Goal: Transaction & Acquisition: Purchase product/service

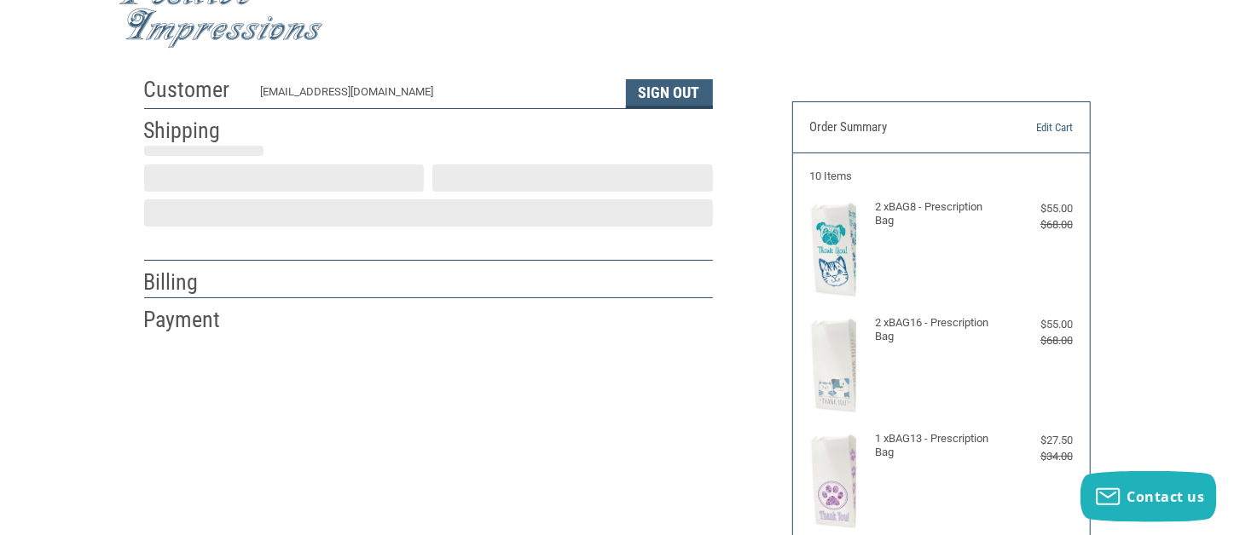
scroll to position [48, 0]
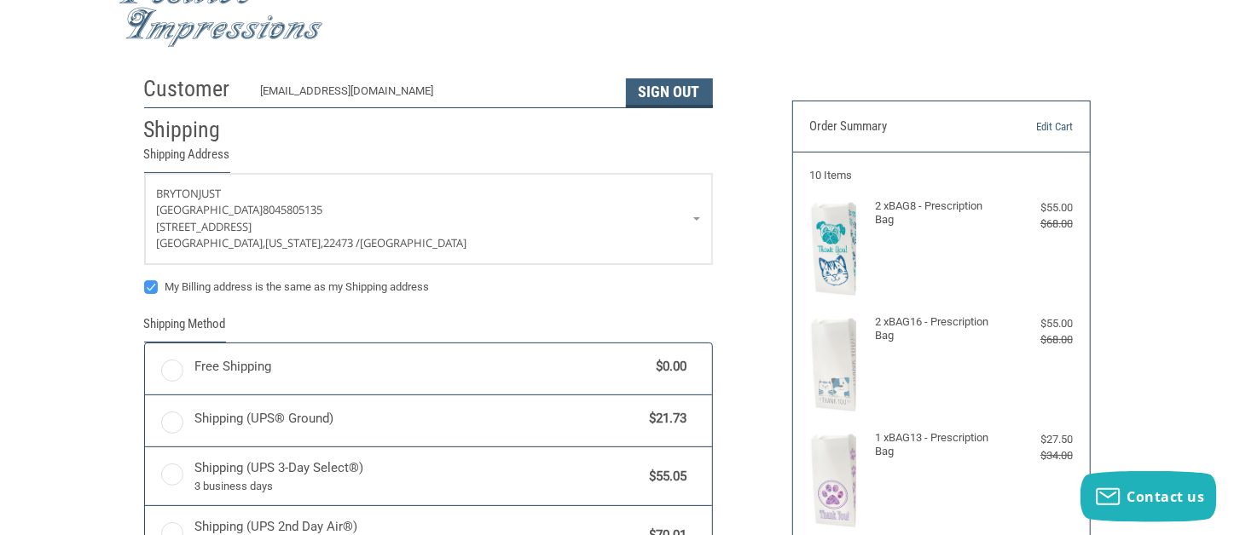
radio input "true"
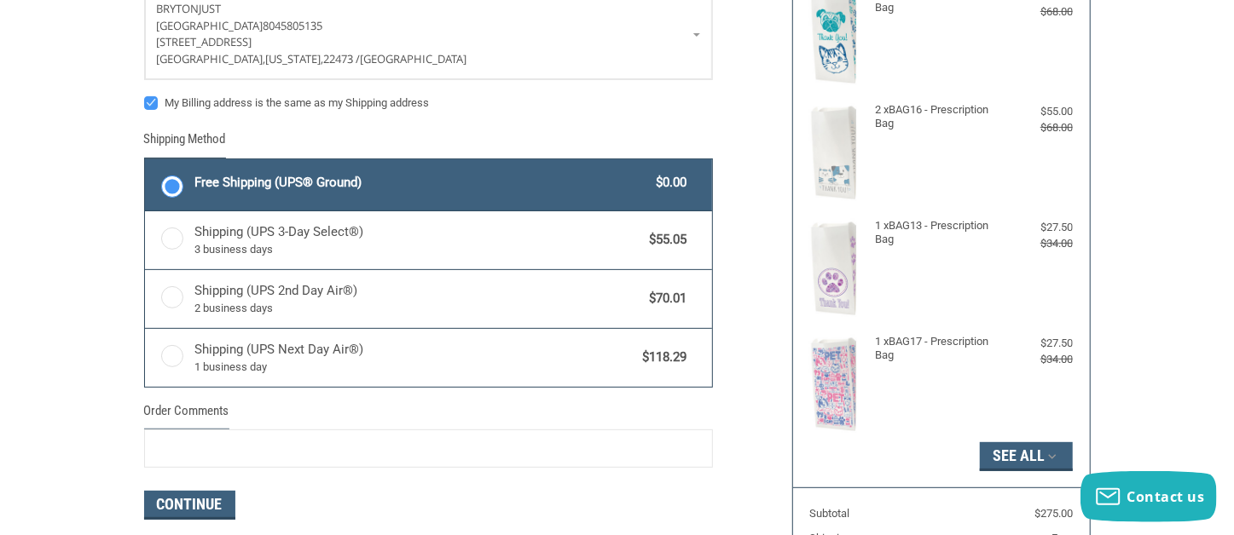
scroll to position [261, 0]
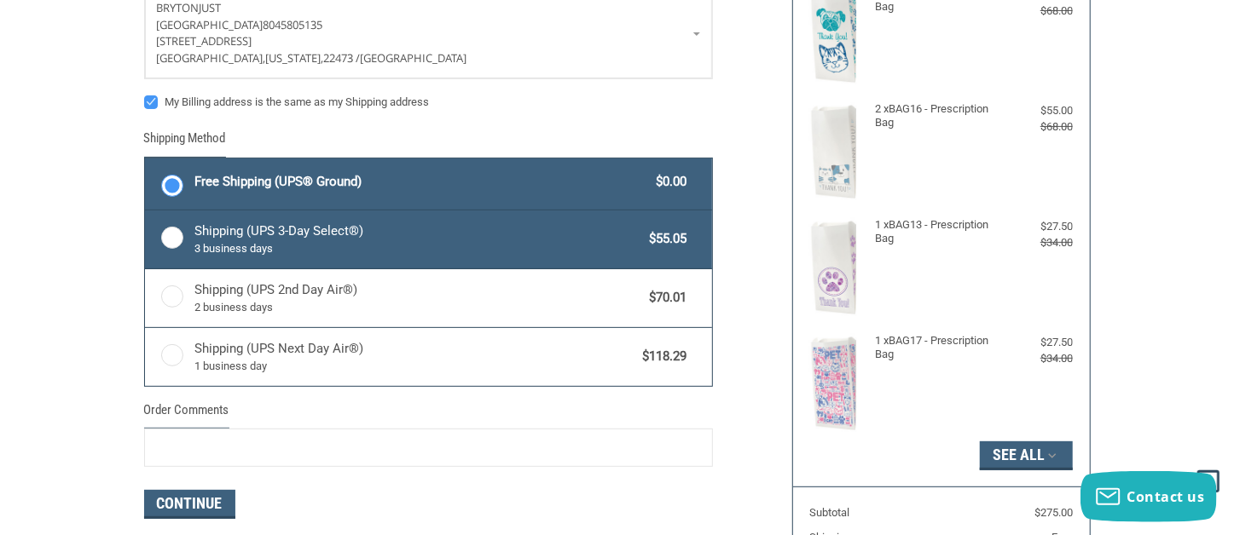
click at [176, 239] on label "Shipping (UPS 3-Day Select®) 3 business days $55.05" at bounding box center [428, 240] width 567 height 58
click at [146, 213] on input "Shipping (UPS 3-Day Select®) 3 business days $55.05" at bounding box center [145, 212] width 1 height 1
radio input "true"
click at [188, 176] on label "Free Shipping (UPS® Ground) $0.00" at bounding box center [428, 184] width 567 height 51
click at [146, 161] on input "Free Shipping (UPS® Ground) $0.00" at bounding box center [145, 160] width 1 height 1
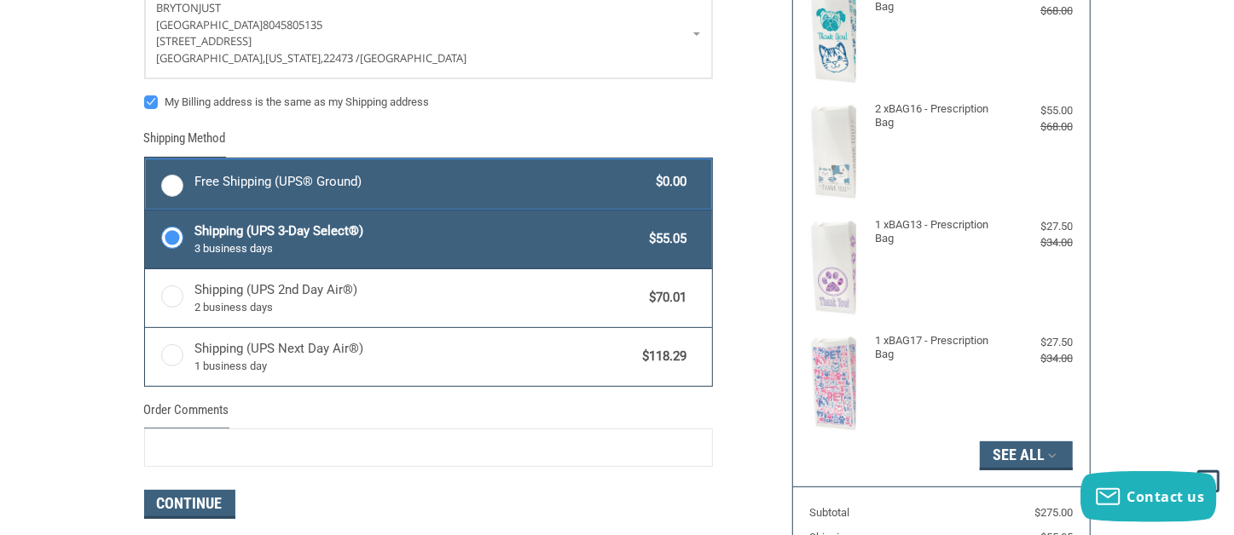
radio input "true"
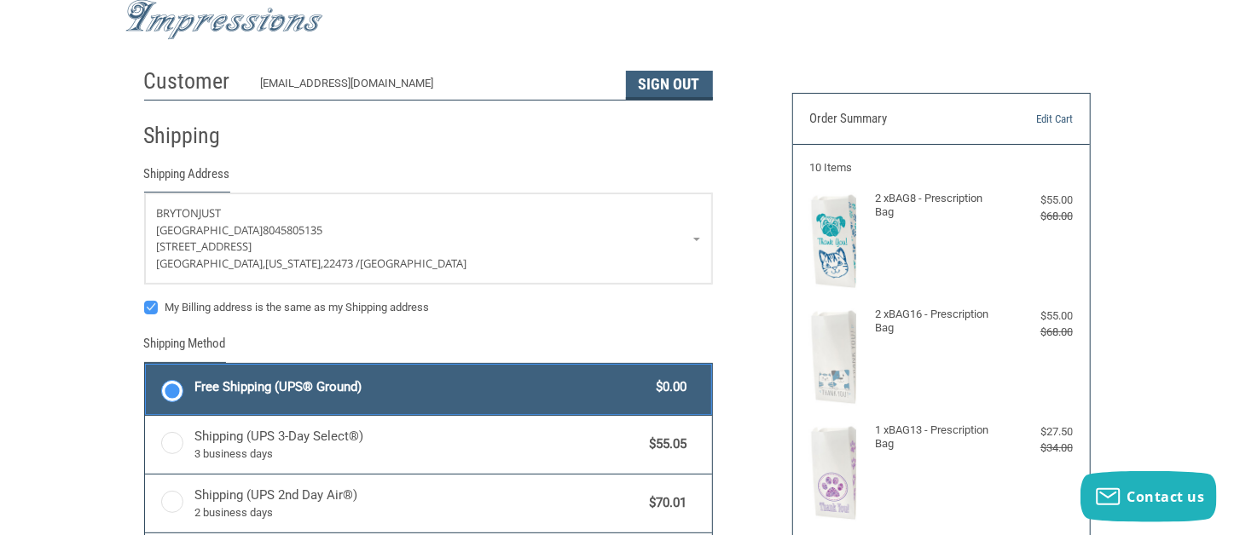
scroll to position [0, 0]
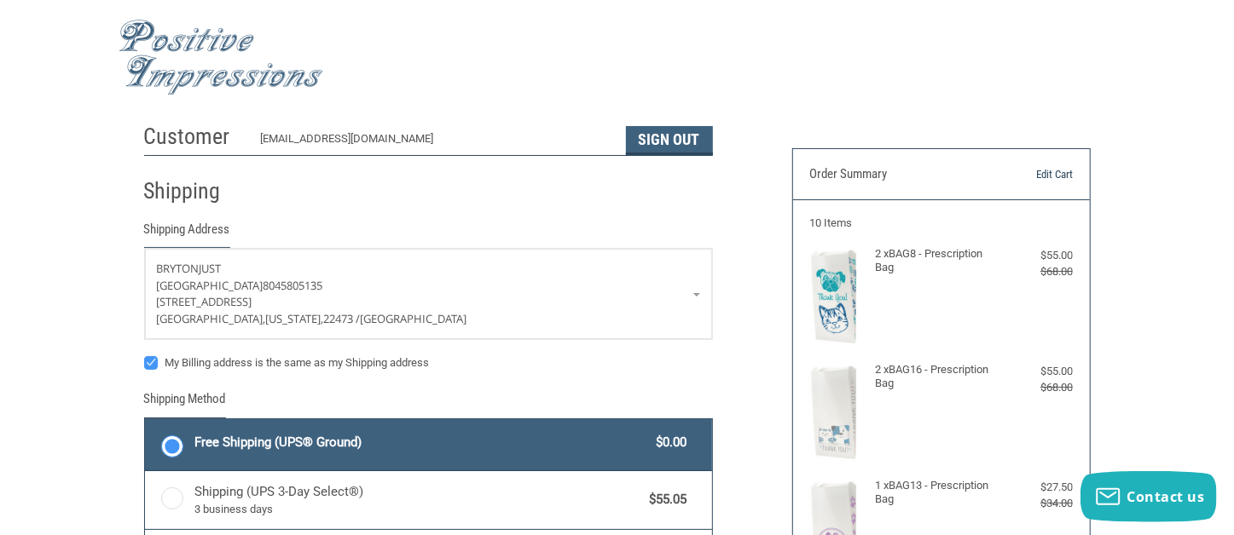
click at [1062, 172] on link "Edit Cart" at bounding box center [1030, 174] width 84 height 17
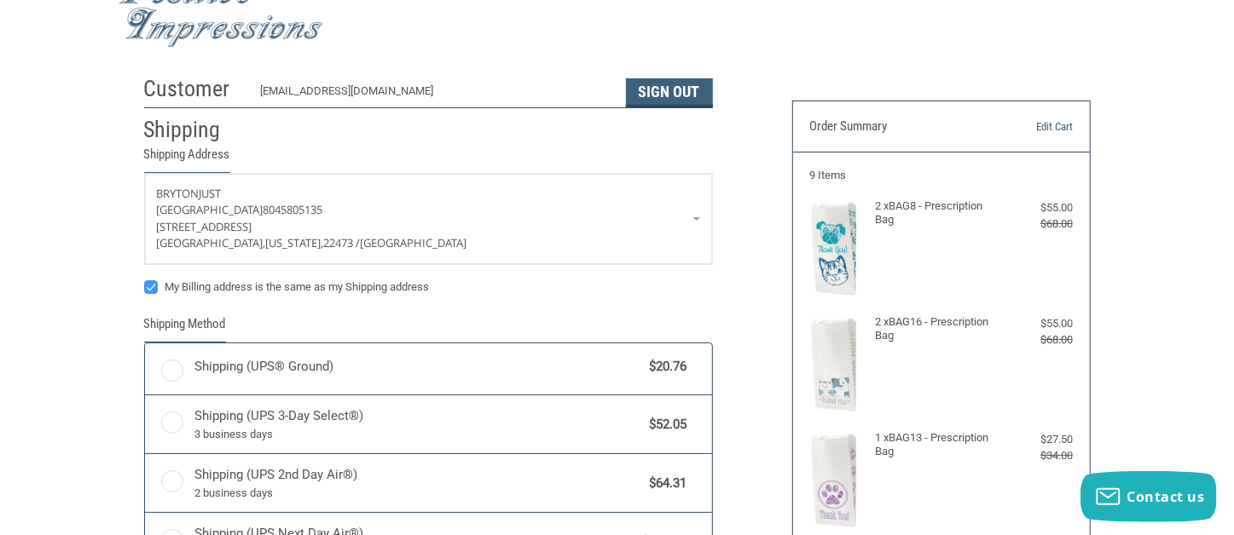
scroll to position [154, 0]
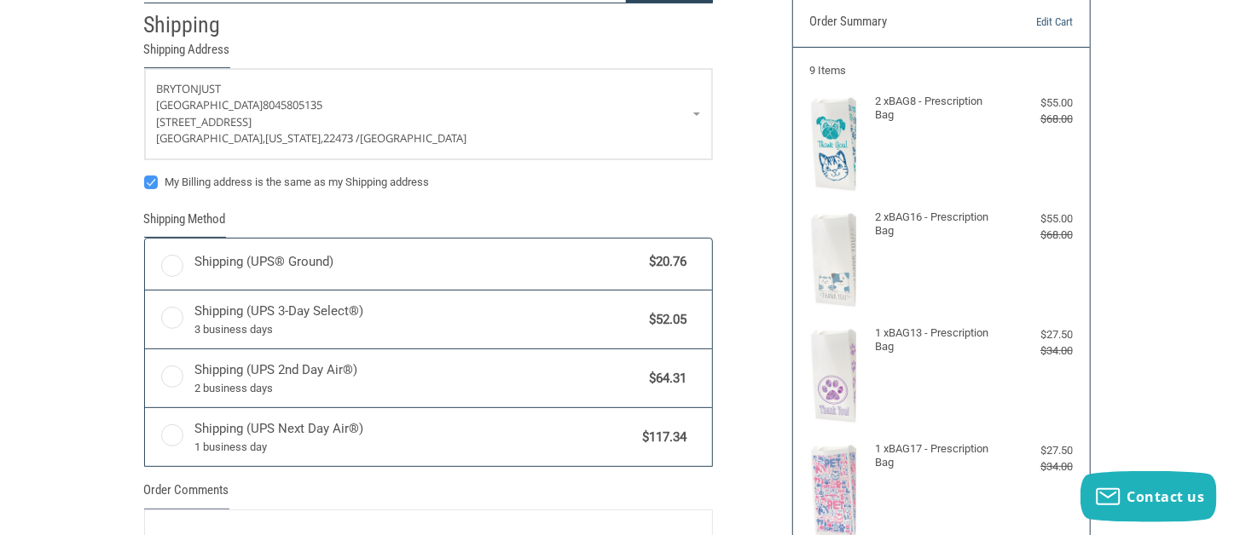
radio input "true"
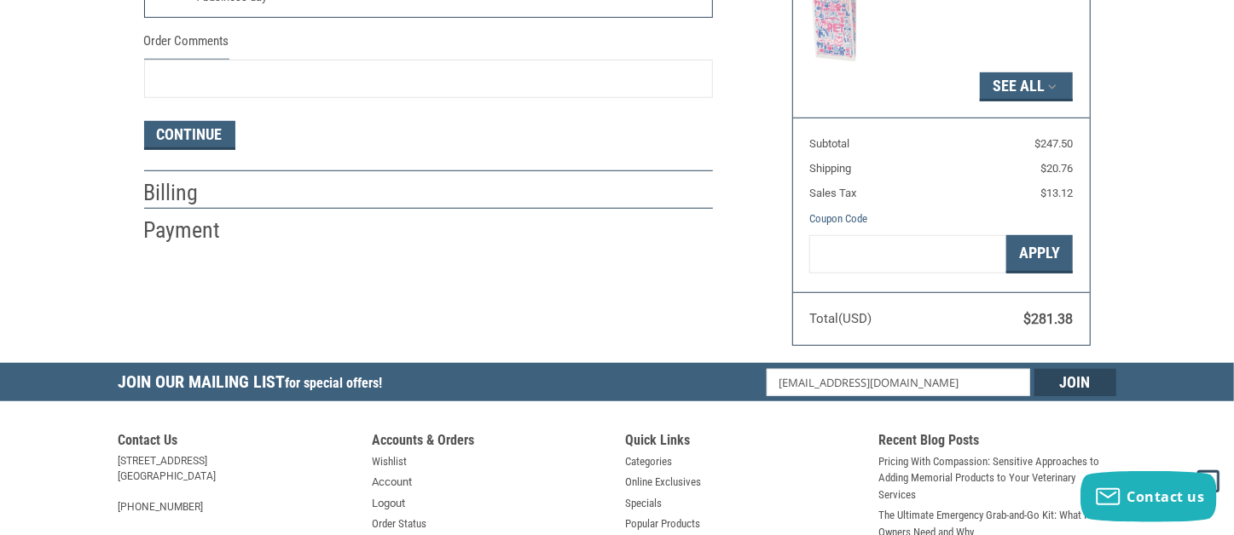
scroll to position [687, 0]
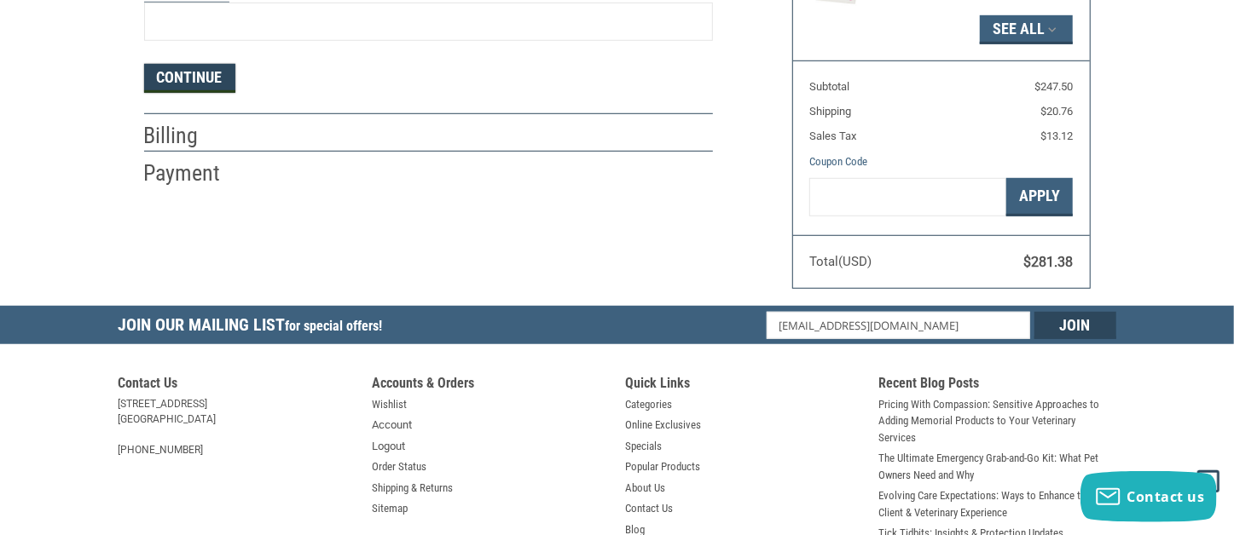
click at [182, 76] on button "Continue" at bounding box center [189, 78] width 91 height 29
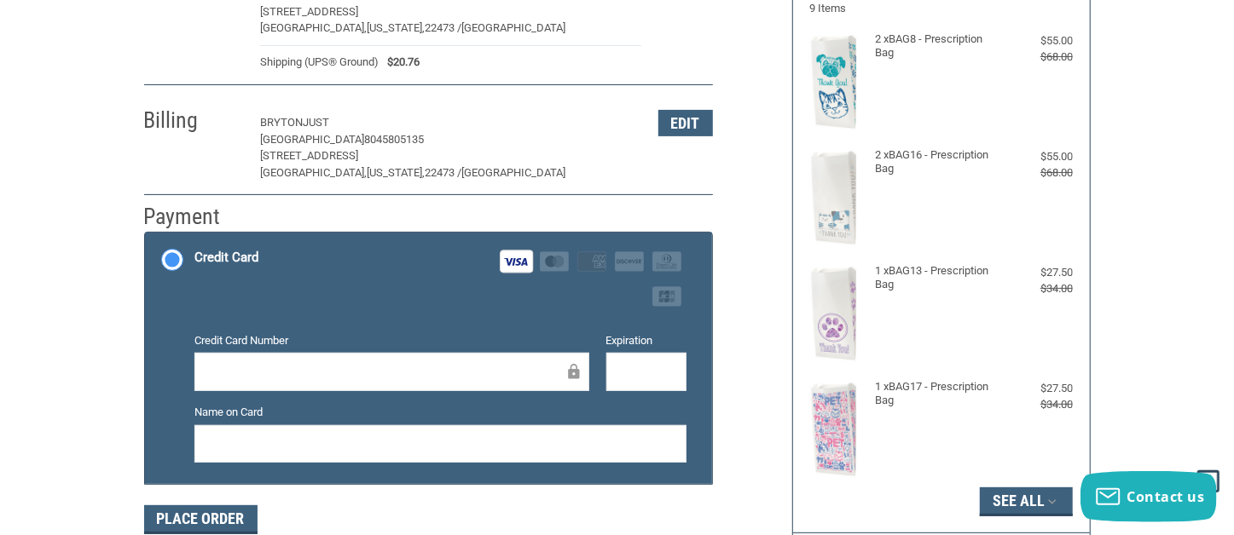
scroll to position [0, 0]
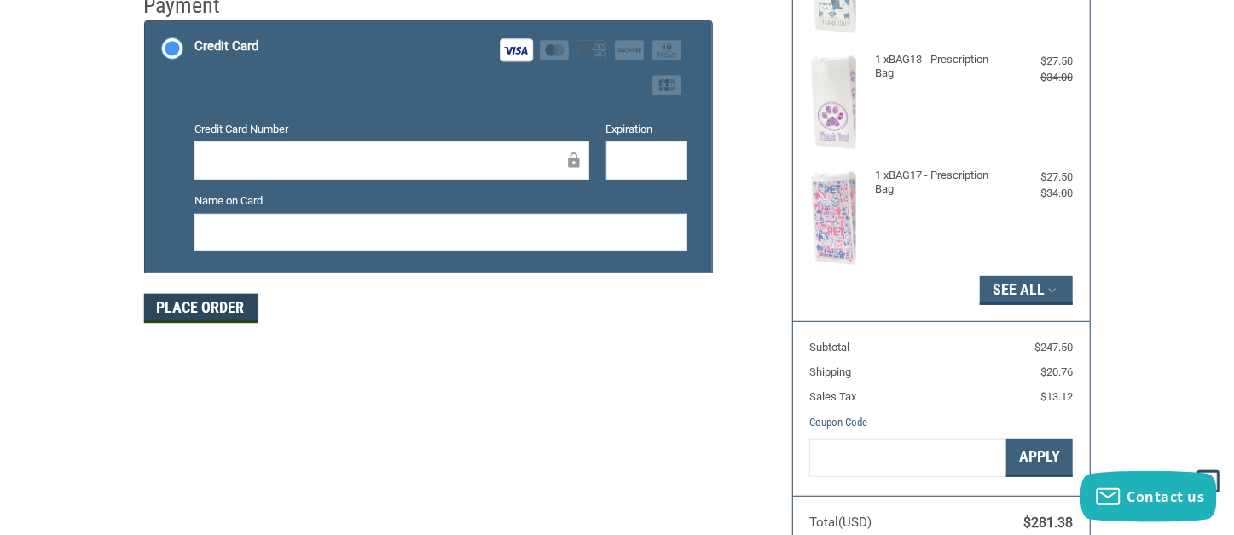
click at [225, 300] on button "Place Order" at bounding box center [200, 308] width 113 height 29
